Goal: Information Seeking & Learning: Learn about a topic

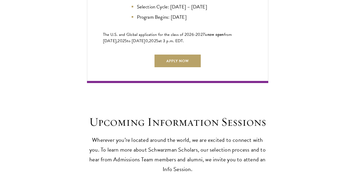
scroll to position [1287, 0]
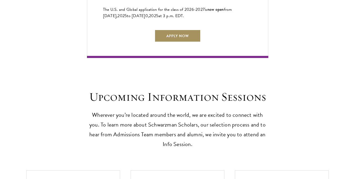
click at [183, 29] on link "Apply Now" at bounding box center [178, 35] width 46 height 13
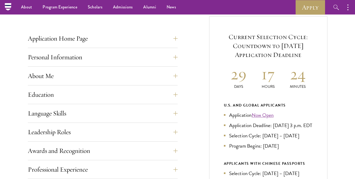
scroll to position [203, 0]
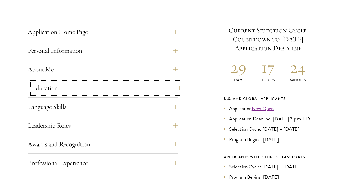
click at [174, 86] on button "Education" at bounding box center [107, 88] width 150 height 13
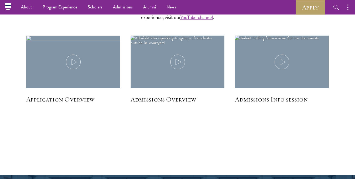
scroll to position [1007, 0]
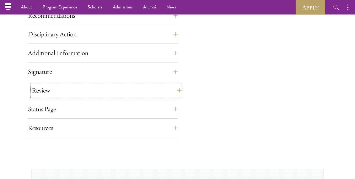
click at [157, 89] on button "Review" at bounding box center [107, 90] width 150 height 13
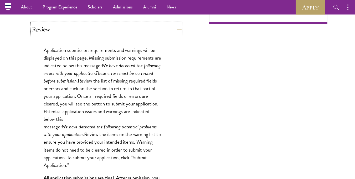
scroll to position [387, 0]
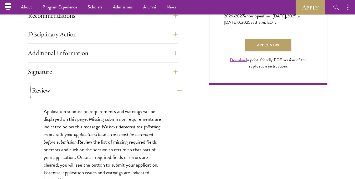
click at [157, 89] on button "Review" at bounding box center [107, 90] width 150 height 13
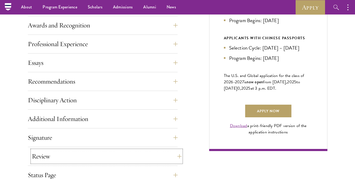
scroll to position [311, 0]
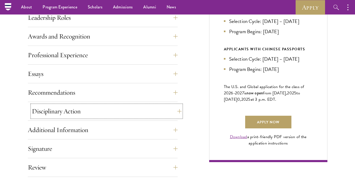
click at [139, 114] on button "Disciplinary Action" at bounding box center [107, 111] width 150 height 13
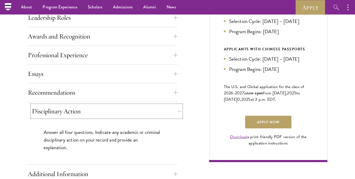
click at [139, 114] on button "Disciplinary Action" at bounding box center [107, 111] width 150 height 13
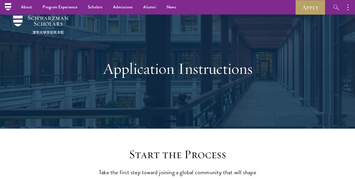
scroll to position [0, 0]
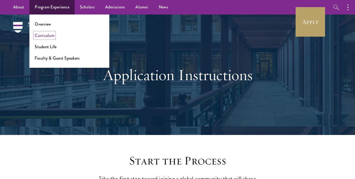
click at [48, 34] on link "Curriculum" at bounding box center [45, 35] width 20 height 6
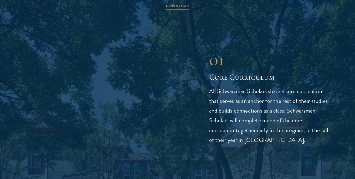
scroll to position [685, 0]
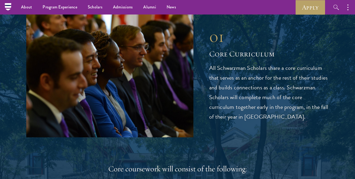
click at [243, 75] on p "All Schwarzman Scholars share a core curriculum that serves as an anchor for th…" at bounding box center [269, 92] width 120 height 58
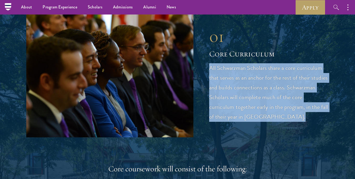
click at [243, 75] on p "All Schwarzman Scholars share a core curriculum that serves as an anchor for th…" at bounding box center [269, 92] width 120 height 58
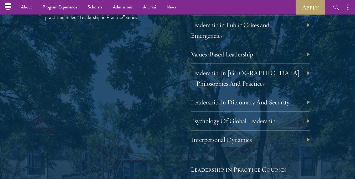
scroll to position [938, 0]
click at [297, 105] on div "Leadership In Diplomacy And Security" at bounding box center [250, 102] width 119 height 19
click at [282, 104] on link "Leadership In Diplomacy And Security" at bounding box center [244, 102] width 99 height 8
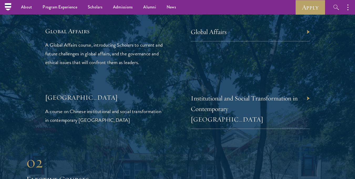
scroll to position [1260, 0]
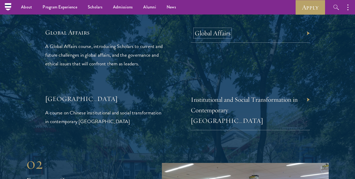
click at [217, 29] on link "Global Affairs" at bounding box center [213, 33] width 36 height 8
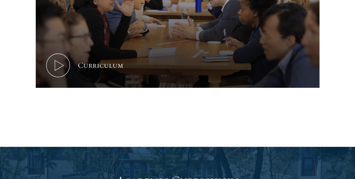
scroll to position [399, 0]
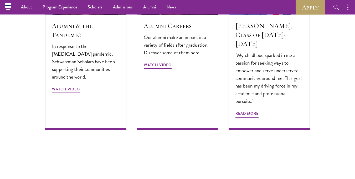
scroll to position [1624, 0]
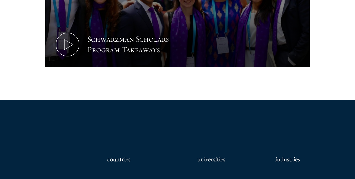
scroll to position [363, 0]
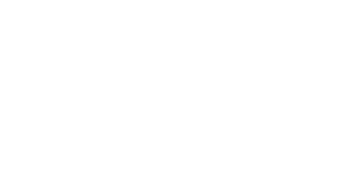
scroll to position [197, 0]
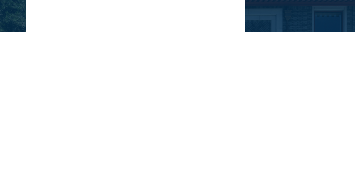
scroll to position [132, 0]
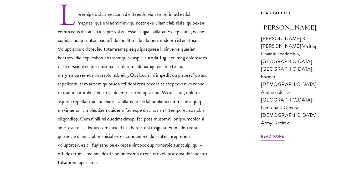
scroll to position [180, 0]
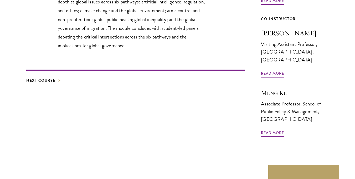
scroll to position [262, 0]
